Goal: Information Seeking & Learning: Learn about a topic

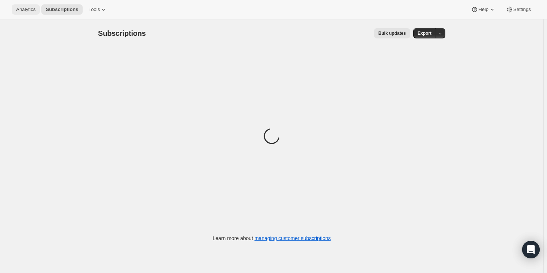
click at [23, 10] on span "Analytics" at bounding box center [25, 10] width 19 height 6
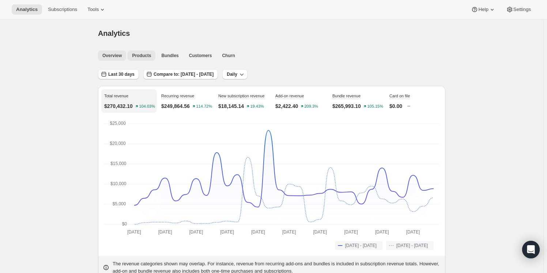
click at [142, 56] on span "Products" at bounding box center [141, 56] width 19 height 6
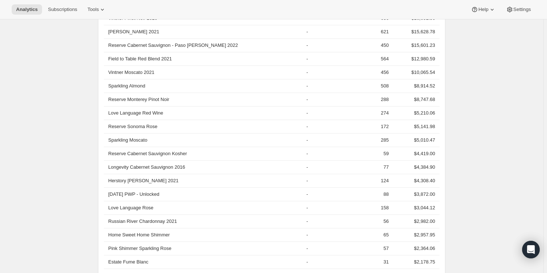
scroll to position [337, 0]
click at [132, 116] on th "Love Language Red Wine" at bounding box center [204, 113] width 200 height 14
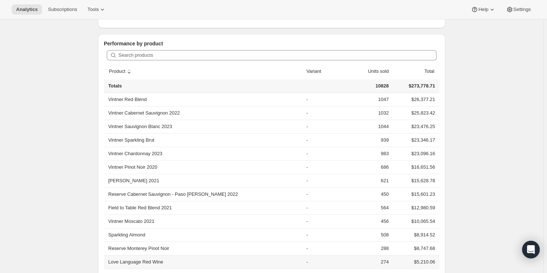
scroll to position [186, 0]
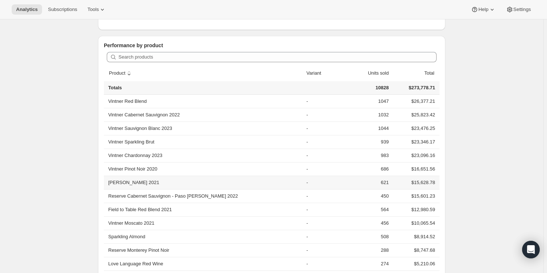
click at [148, 182] on th "[PERSON_NAME] 2021" at bounding box center [204, 182] width 200 height 14
click at [383, 180] on td "621" at bounding box center [367, 182] width 48 height 14
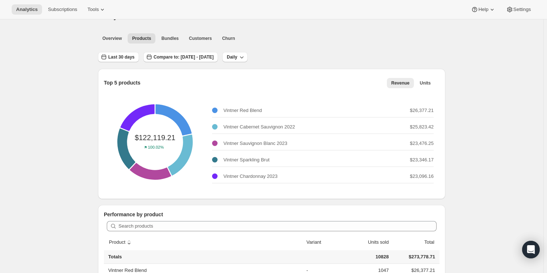
scroll to position [0, 0]
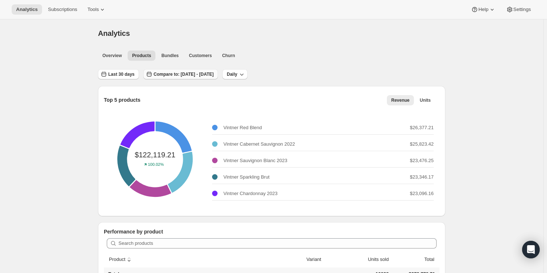
click at [210, 74] on span "Compare to: [DATE] - [DATE]" at bounding box center [183, 74] width 60 height 6
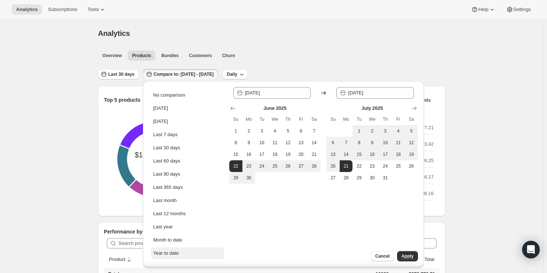
click at [161, 251] on div "Year to date" at bounding box center [166, 252] width 26 height 7
type input "[DATE]"
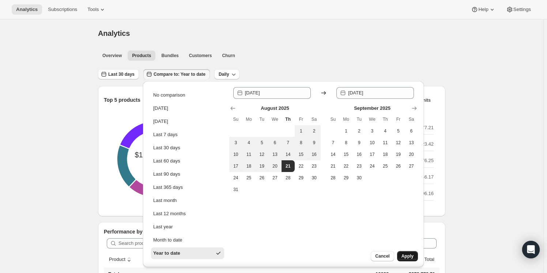
click at [405, 254] on span "Apply" at bounding box center [407, 256] width 12 height 6
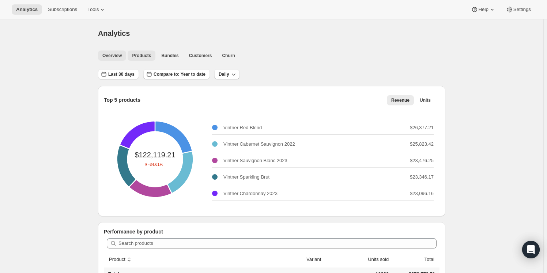
click at [118, 55] on span "Overview" at bounding box center [111, 56] width 19 height 6
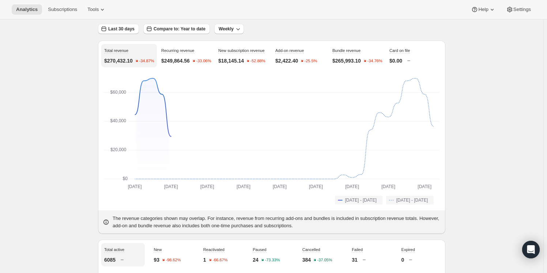
scroll to position [45, 0]
click at [175, 28] on span "Compare to: Year to date" at bounding box center [179, 29] width 52 height 6
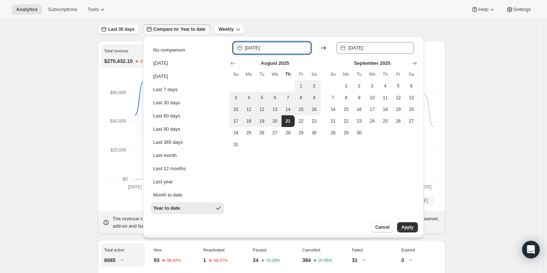
click at [267, 50] on input "[DATE]" at bounding box center [278, 48] width 66 height 12
click at [230, 65] on icon "Show previous month, July 2025" at bounding box center [232, 63] width 7 height 7
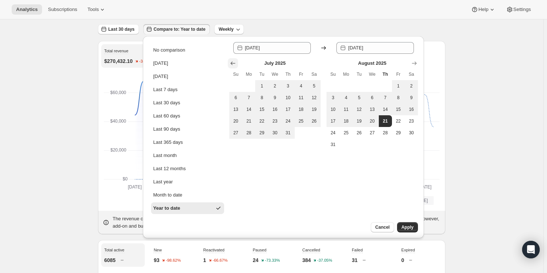
click at [230, 65] on icon "Show previous month, June 2025" at bounding box center [232, 63] width 7 height 7
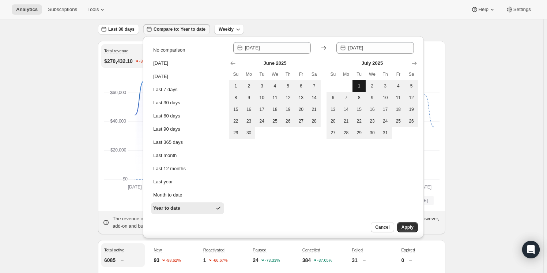
click at [355, 89] on button "1" at bounding box center [358, 86] width 13 height 12
type input "[DATE]"
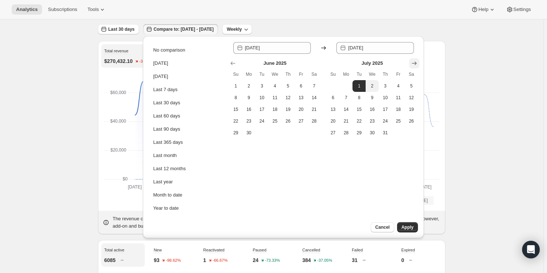
click at [415, 63] on icon "Show next month, August 2025" at bounding box center [413, 63] width 7 height 7
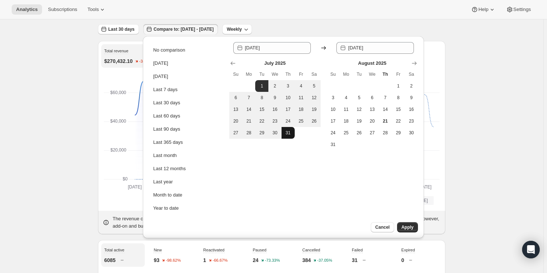
click at [292, 131] on button "31" at bounding box center [287, 133] width 13 height 12
type input "[DATE]"
click at [230, 60] on icon "Show previous month, June 2025" at bounding box center [232, 63] width 7 height 7
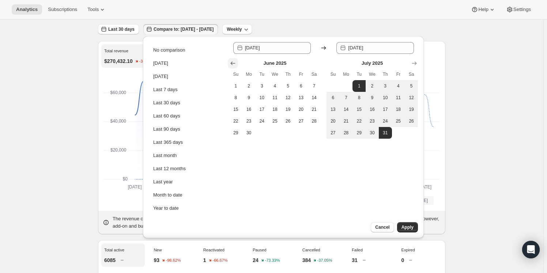
click at [230, 60] on icon "Show previous month, May 2025" at bounding box center [232, 63] width 7 height 7
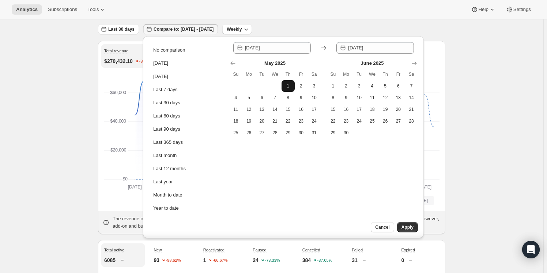
click at [288, 90] on button "1" at bounding box center [287, 86] width 13 height 12
type input "[DATE]"
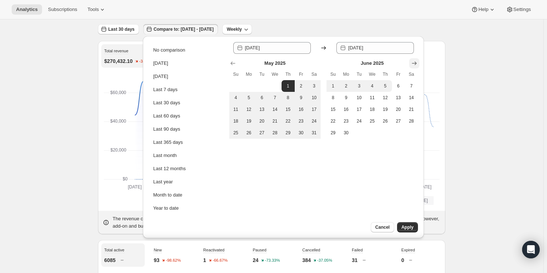
click at [418, 62] on button "Show next month, July 2025" at bounding box center [414, 63] width 10 height 10
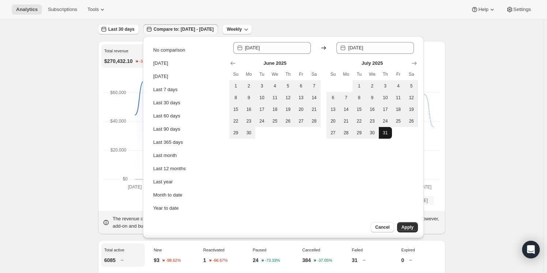
click at [386, 131] on span "31" at bounding box center [384, 133] width 7 height 6
type input "[DATE]"
click at [404, 226] on span "Apply" at bounding box center [407, 227] width 12 height 6
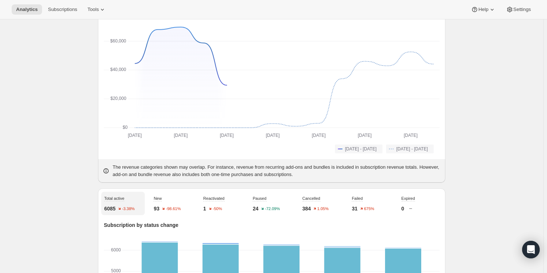
scroll to position [0, 0]
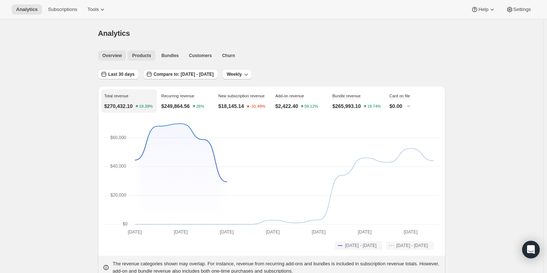
click at [141, 57] on span "Products" at bounding box center [141, 56] width 19 height 6
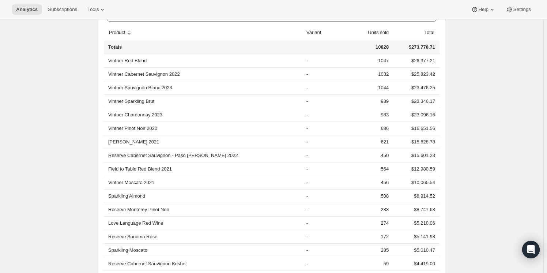
scroll to position [227, 0]
click at [141, 139] on th "[PERSON_NAME] 2021" at bounding box center [204, 142] width 200 height 14
click at [304, 141] on td "-" at bounding box center [323, 142] width 39 height 14
click at [385, 138] on td "621" at bounding box center [367, 142] width 48 height 14
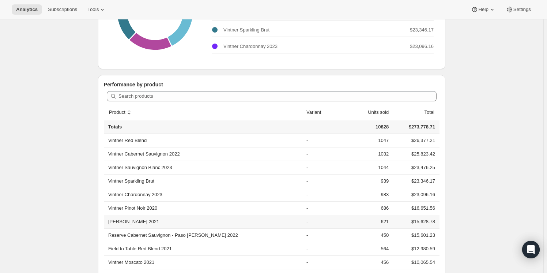
scroll to position [147, 0]
